Goal: Task Accomplishment & Management: Manage account settings

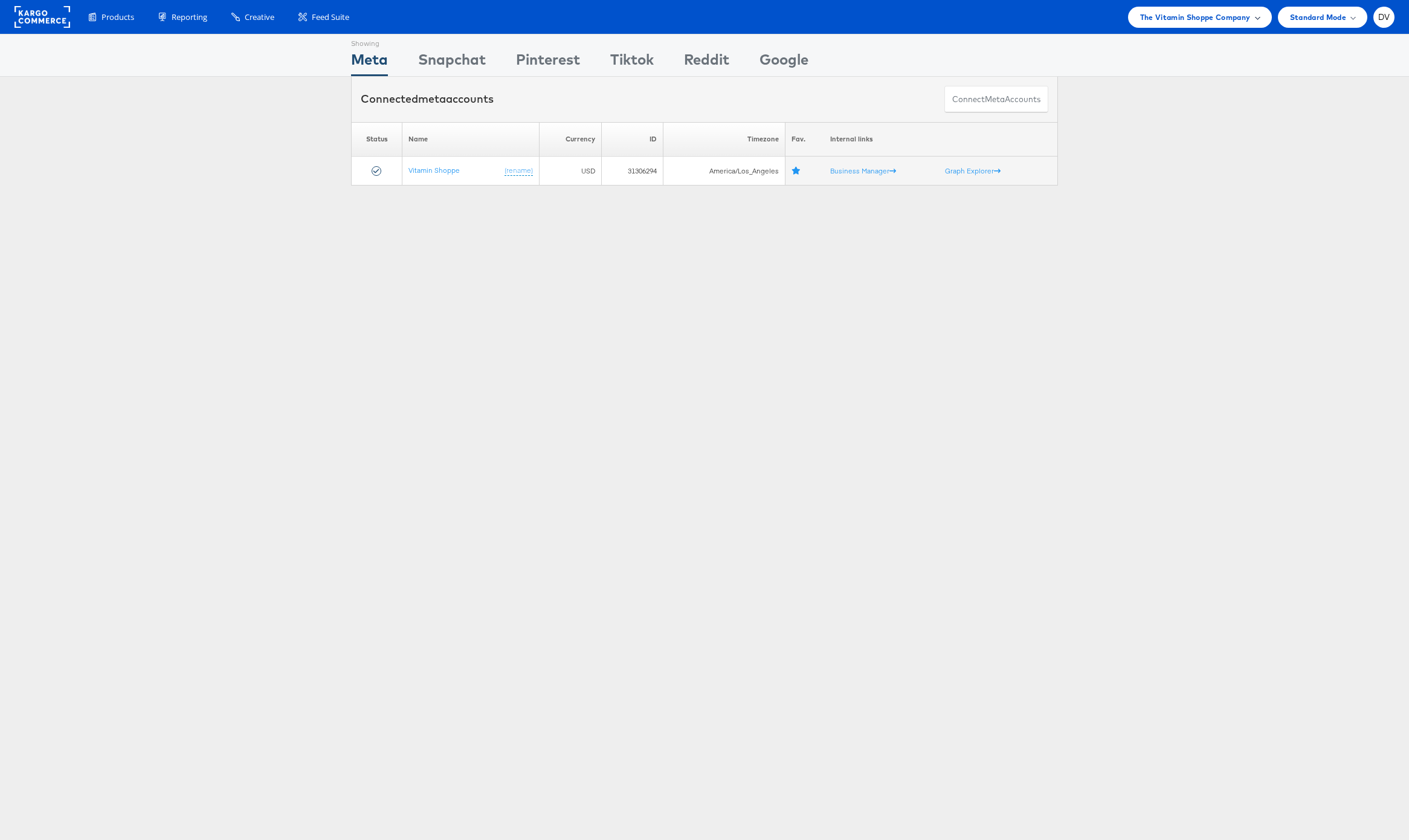
click at [1136, 13] on div "The Vitamin Shoppe Company" at bounding box center [1199, 17] width 144 height 21
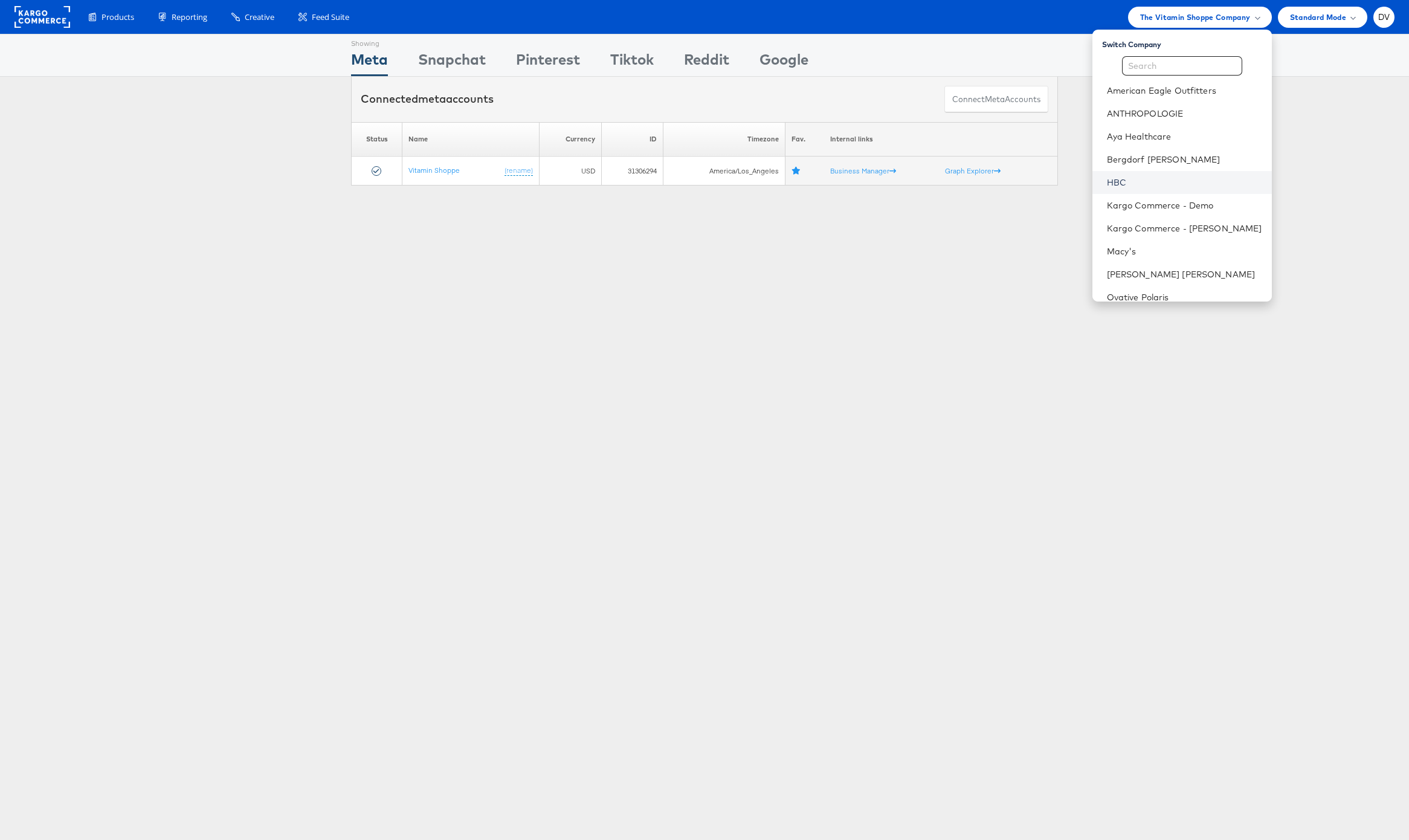
click at [1145, 181] on link "HBC" at bounding box center [1184, 182] width 155 height 12
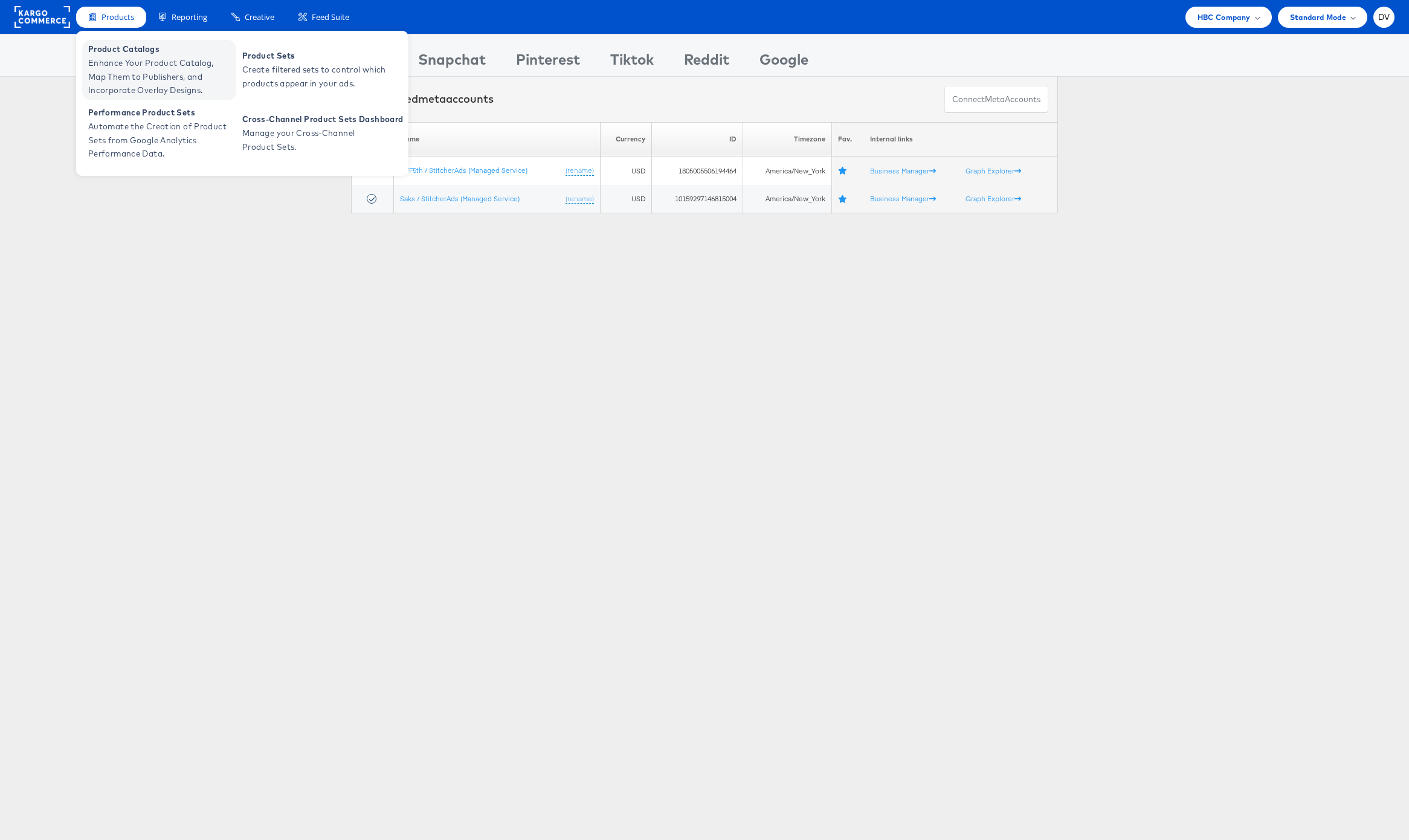
click at [132, 57] on span "Enhance Your Product Catalog, Map Them to Publishers, and Incorporate Overlay D…" at bounding box center [160, 77] width 145 height 41
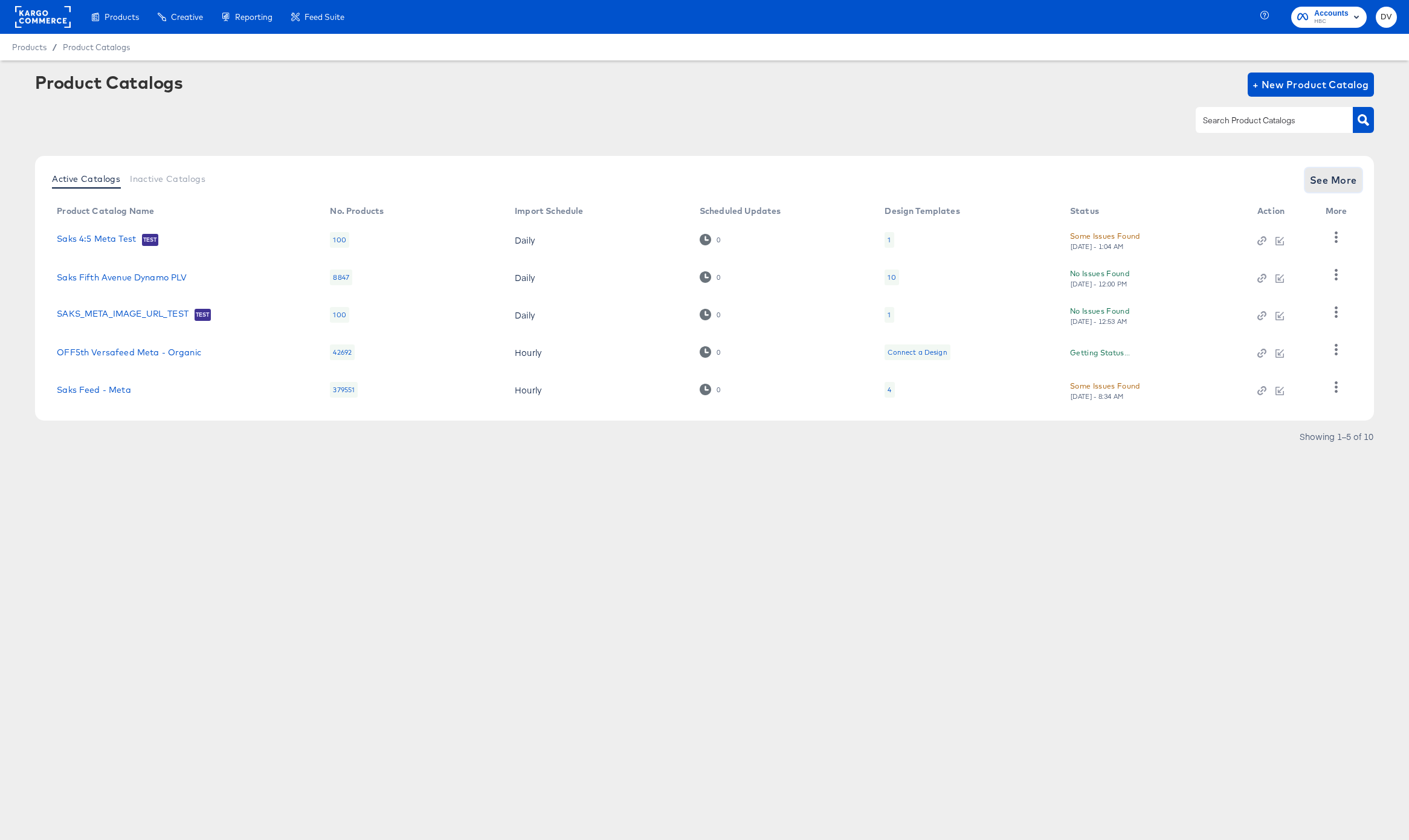
click at [1339, 182] on span "See More" at bounding box center [1333, 179] width 47 height 17
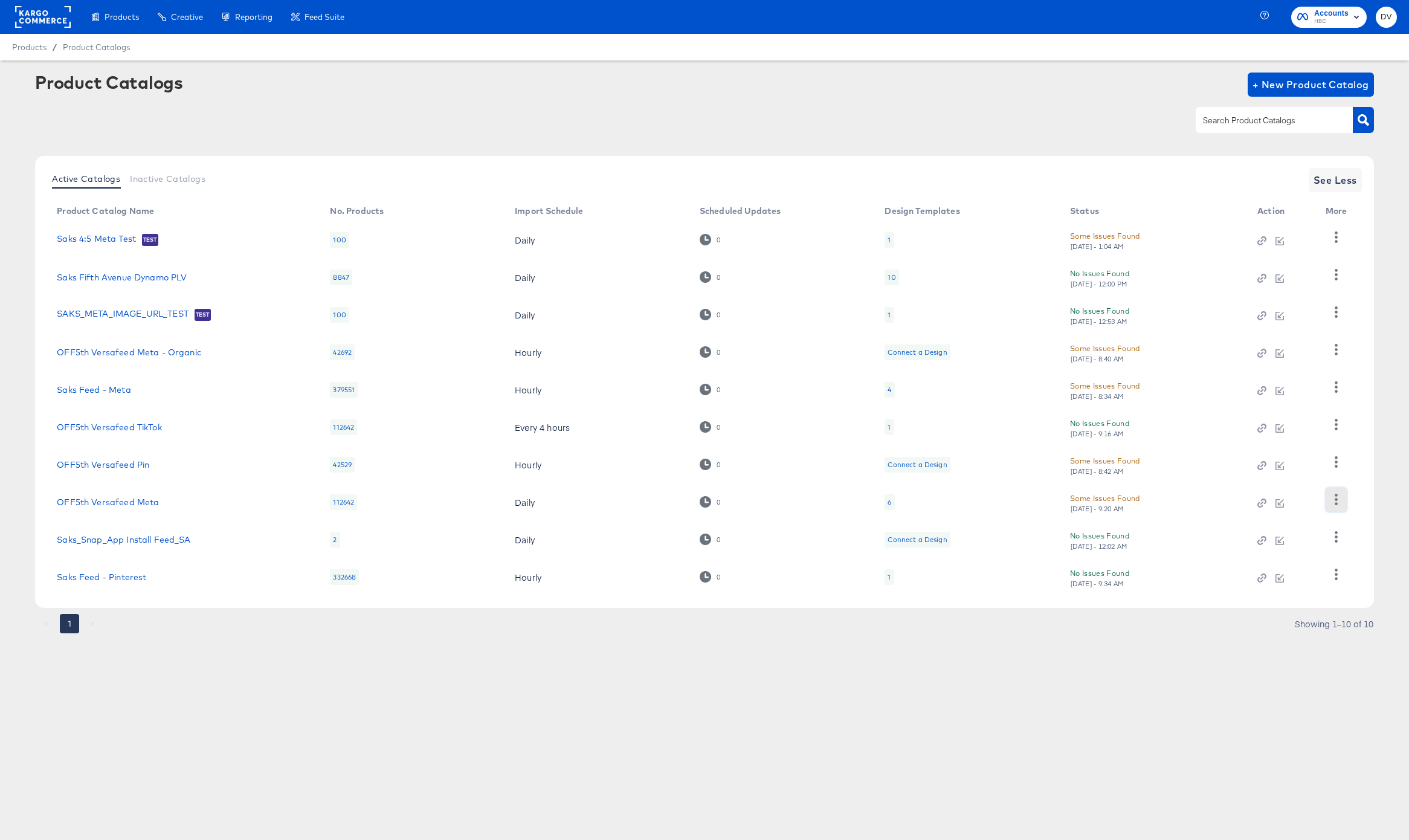
click at [1329, 499] on button "button" at bounding box center [1336, 500] width 21 height 24
click at [1282, 426] on div "Business Manager" at bounding box center [1286, 420] width 121 height 20
click at [995, 682] on div "Products Creative Reporting Feed Suite Accounts HBC DV Products / Product Catal…" at bounding box center [704, 420] width 1409 height 840
click at [1340, 500] on icon "button" at bounding box center [1336, 500] width 12 height 12
click at [1285, 424] on div "Business Manager" at bounding box center [1286, 420] width 121 height 20
